Goal: Task Accomplishment & Management: Use online tool/utility

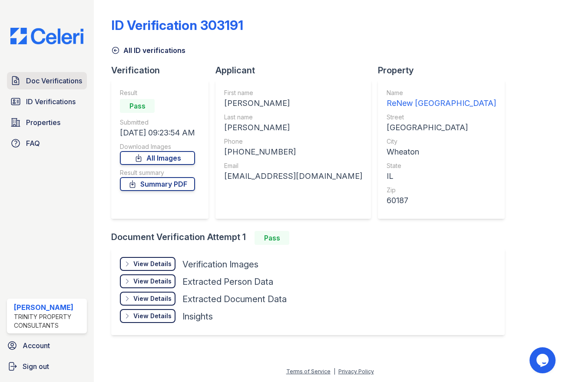
drag, startPoint x: 0, startPoint y: 0, endPoint x: 54, endPoint y: 80, distance: 96.4
click at [54, 80] on span "Doc Verifications" at bounding box center [54, 81] width 56 height 10
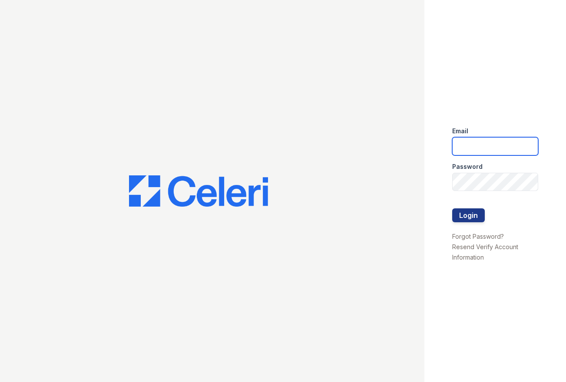
click at [473, 143] on input "email" at bounding box center [495, 146] width 86 height 18
type input "ssalazar@trinity-pm.com"
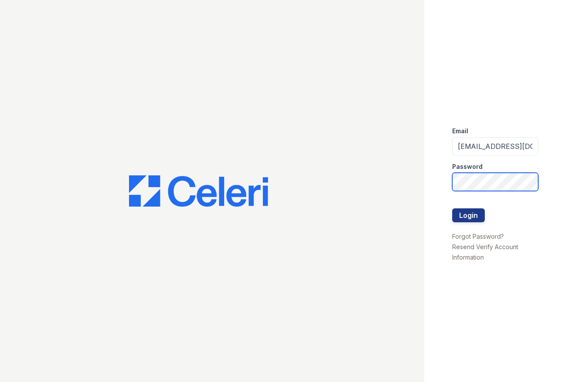
click at [452, 209] on button "Login" at bounding box center [468, 216] width 33 height 14
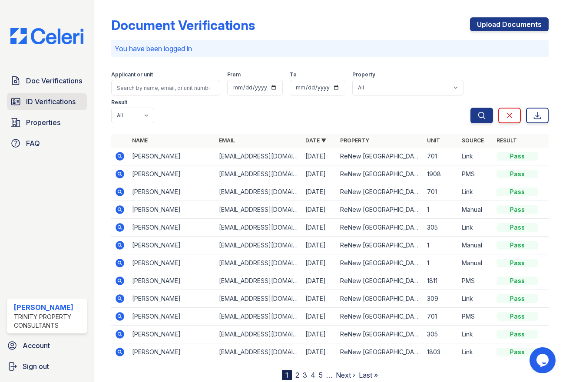
click at [47, 99] on span "ID Verifications" at bounding box center [51, 101] width 50 height 10
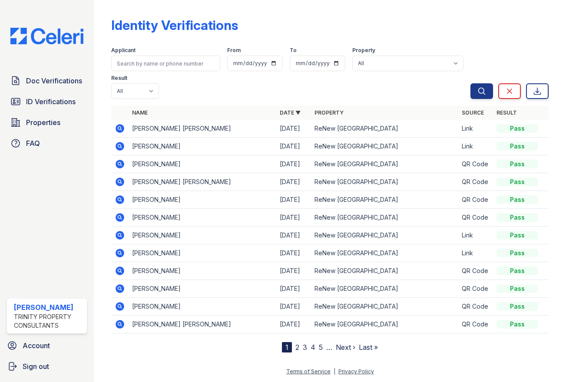
click at [118, 130] on icon at bounding box center [120, 128] width 9 height 9
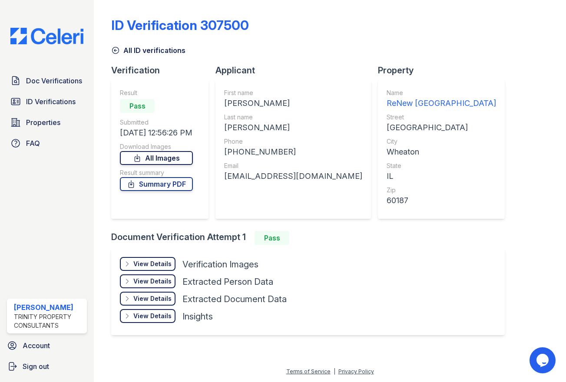
click at [153, 158] on link "All Images" at bounding box center [156, 158] width 73 height 14
click at [155, 186] on link "Summary PDF" at bounding box center [156, 184] width 73 height 14
click at [48, 99] on span "ID Verifications" at bounding box center [51, 101] width 50 height 10
